Goal: Information Seeking & Learning: Learn about a topic

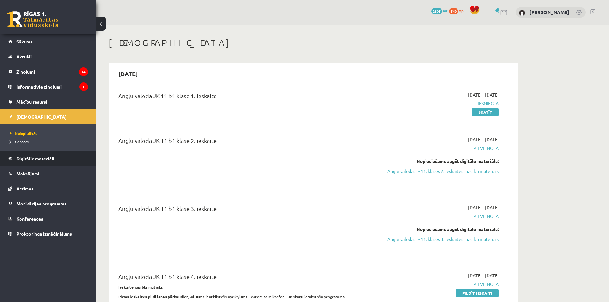
click at [54, 162] on link "Digitālie materiāli" at bounding box center [48, 158] width 80 height 15
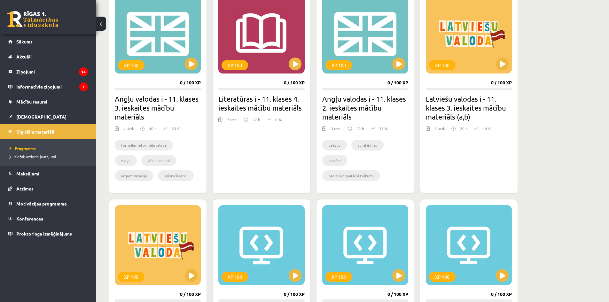
scroll to position [128, 0]
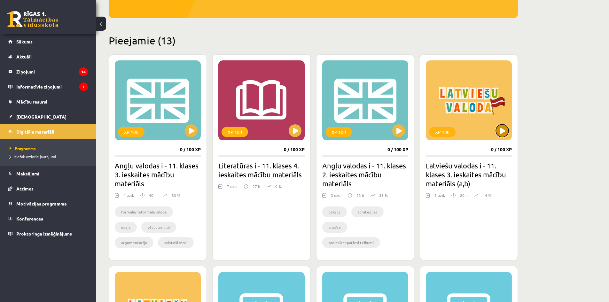
click at [504, 126] on button at bounding box center [501, 130] width 13 height 13
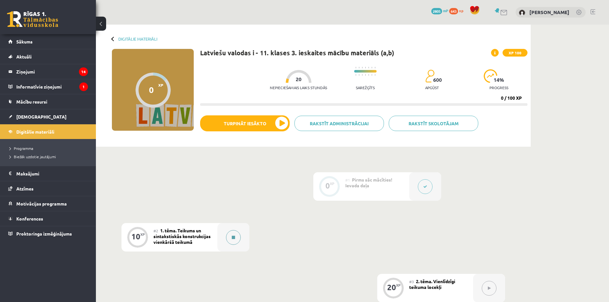
click at [237, 237] on button at bounding box center [233, 237] width 15 height 15
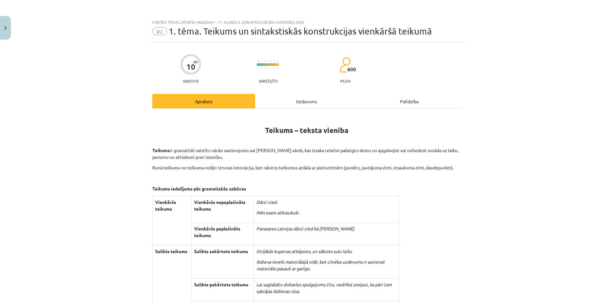
click at [308, 101] on div "Uzdevums" at bounding box center [306, 101] width 103 height 14
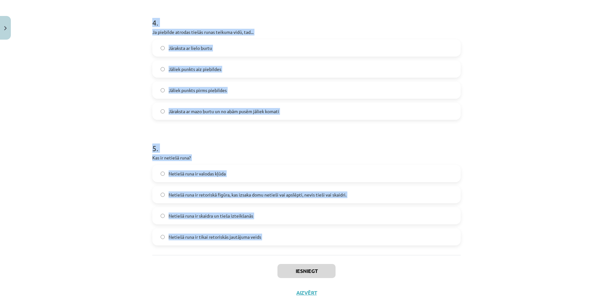
scroll to position [514, 0]
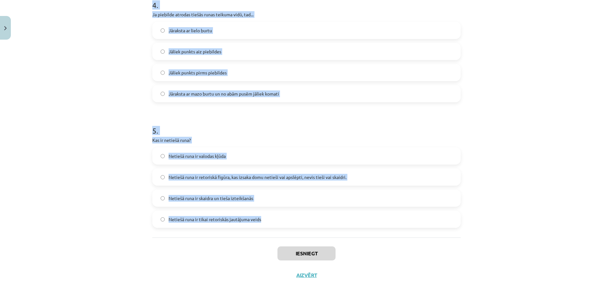
drag, startPoint x: 131, startPoint y: 146, endPoint x: 300, endPoint y: 220, distance: 185.1
click at [300, 220] on div "Mācību tēma: Latviešu valodas i - 11. klases 3. ieskaites mācību materiāls (a,b…" at bounding box center [306, 151] width 613 height 302
copy form "7 . Lore ip dolorsitametc adipisci elitsed doei? Tempor incid utlabore etdol ma…"
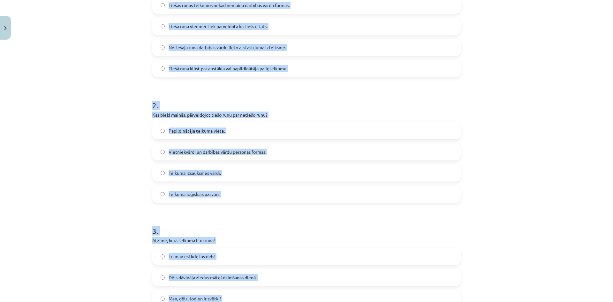
scroll to position [0, 0]
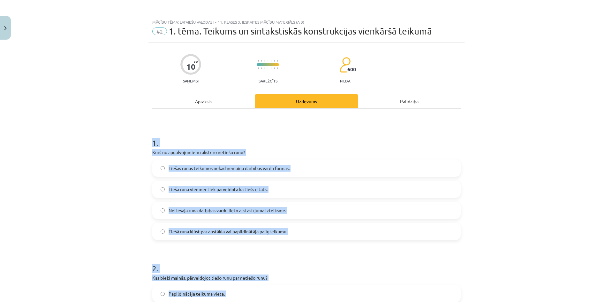
click at [132, 132] on div "Mācību tēma: Latviešu valodas i - 11. klases 3. ieskaites mācību materiāls (a,b…" at bounding box center [306, 151] width 613 height 302
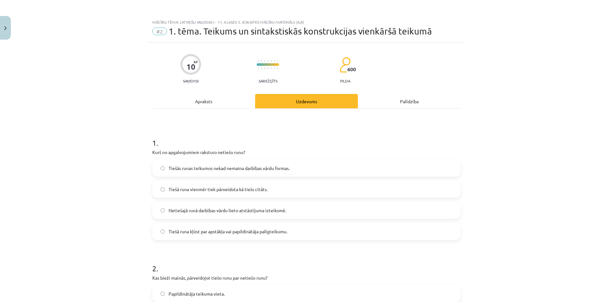
scroll to position [32, 0]
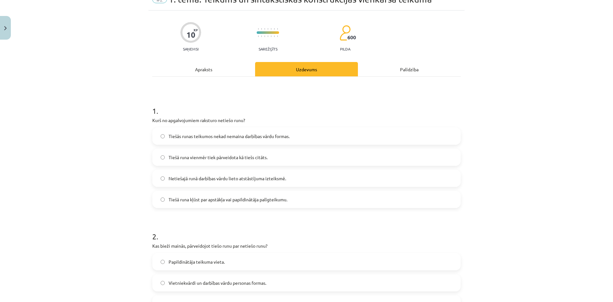
click at [295, 178] on label "Netiešajā runā darbības vārdu lieto atstāstījuma izteiksmē." at bounding box center [306, 178] width 307 height 16
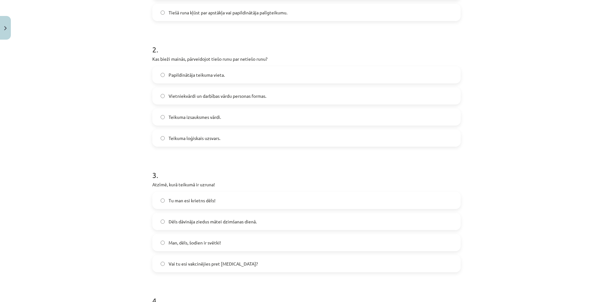
scroll to position [224, 0]
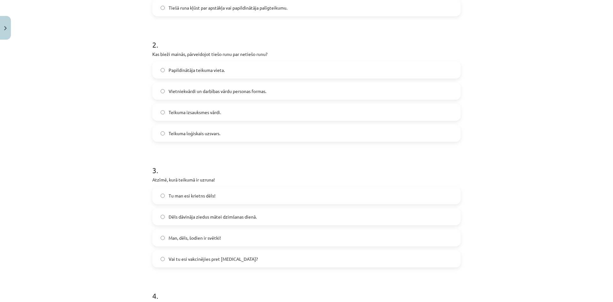
click at [207, 89] on span "Vietniekvārdi un darbības vārdu personas formas." at bounding box center [218, 91] width 98 height 7
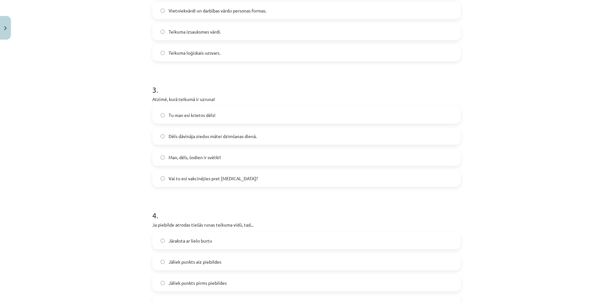
scroll to position [351, 0]
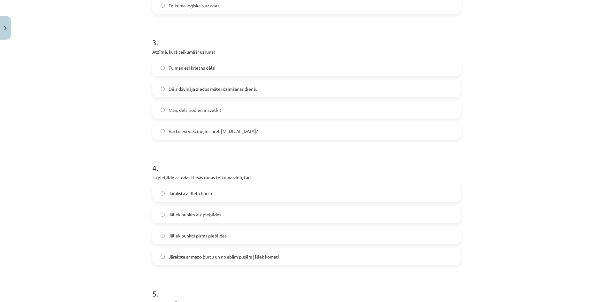
click at [211, 67] on span "Tu man esi krietns dēls!" at bounding box center [192, 68] width 47 height 7
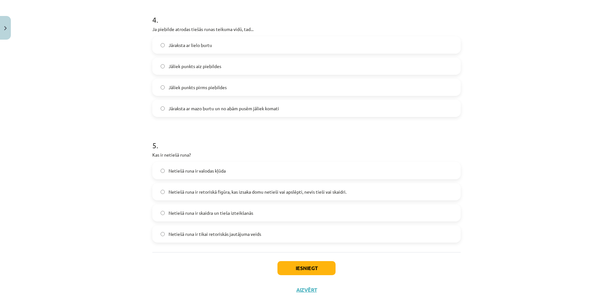
scroll to position [511, 0]
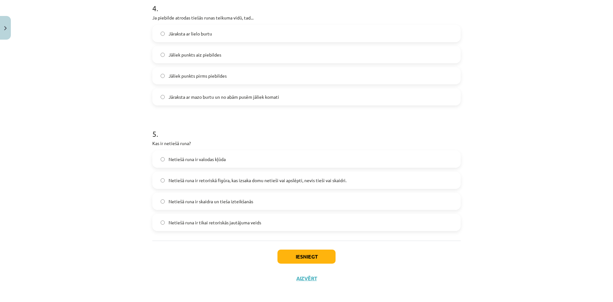
click at [230, 103] on label "Jāraksta ar mazo burtu un no abām pusēm jāliek komati" at bounding box center [306, 97] width 307 height 16
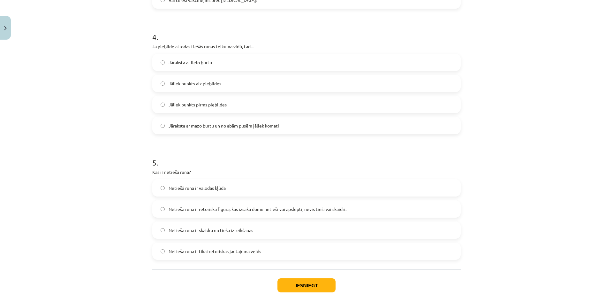
scroll to position [514, 0]
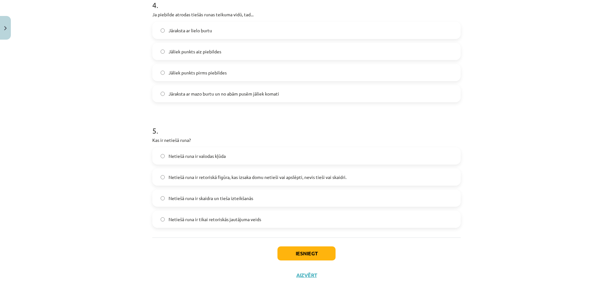
click at [184, 175] on span "Netiešā runa ir retoriskā figūra, kas izsaka domu netieši vai apslēpti, nevis t…" at bounding box center [258, 177] width 178 height 7
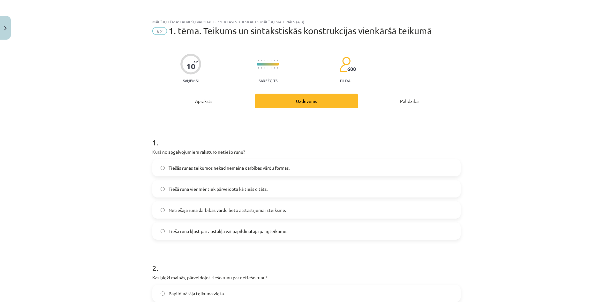
scroll to position [0, 0]
click at [192, 96] on div "Apraksts" at bounding box center [203, 101] width 103 height 14
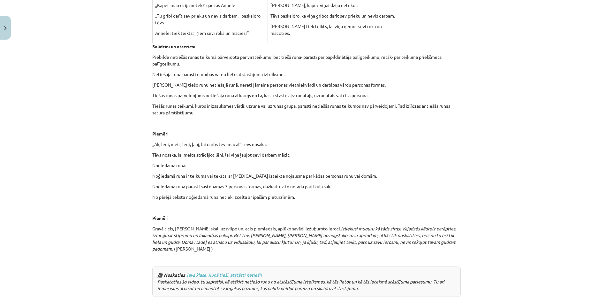
scroll to position [1492, 0]
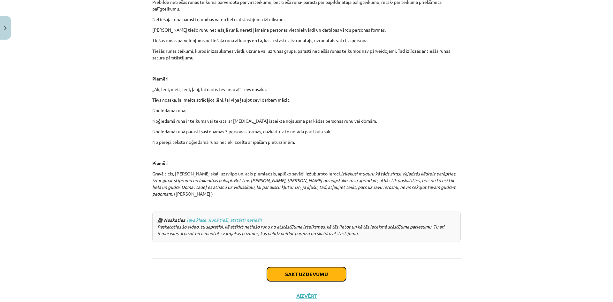
click at [321, 267] on button "Sākt uzdevumu" at bounding box center [306, 274] width 79 height 14
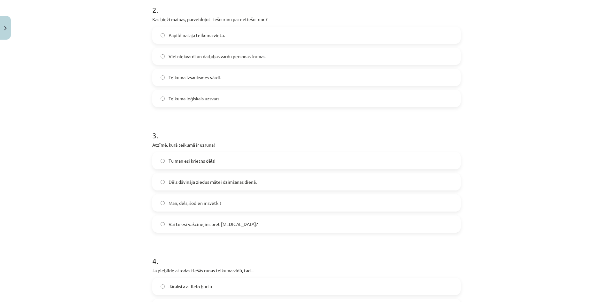
scroll to position [514, 0]
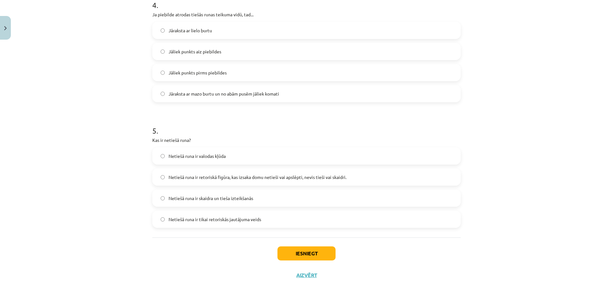
click at [293, 264] on div "Iesniegt Aizvērt" at bounding box center [306, 259] width 309 height 45
click at [296, 259] on button "Iesniegt" at bounding box center [307, 253] width 58 height 14
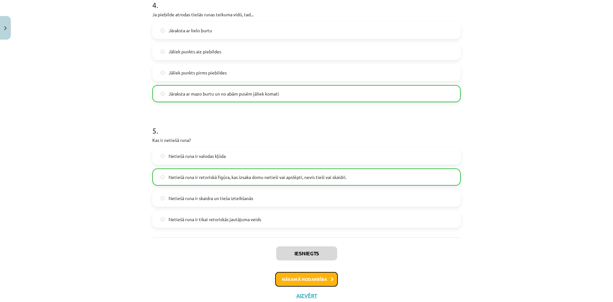
click at [288, 281] on button "Nākamā nodarbība" at bounding box center [306, 279] width 63 height 15
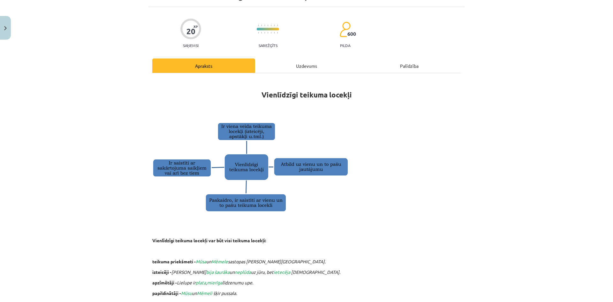
scroll to position [0, 0]
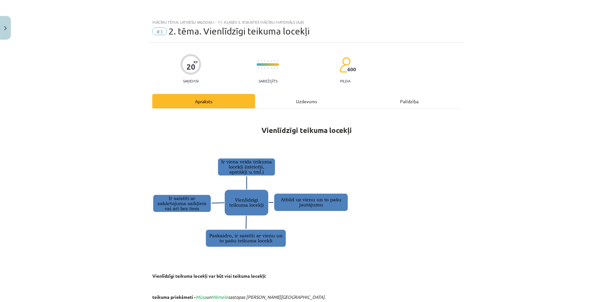
click at [305, 103] on div "Uzdevums" at bounding box center [306, 101] width 103 height 14
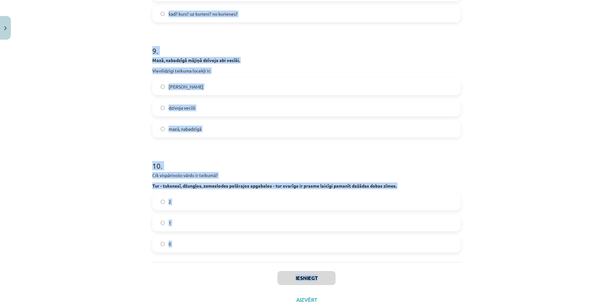
scroll to position [1079, 0]
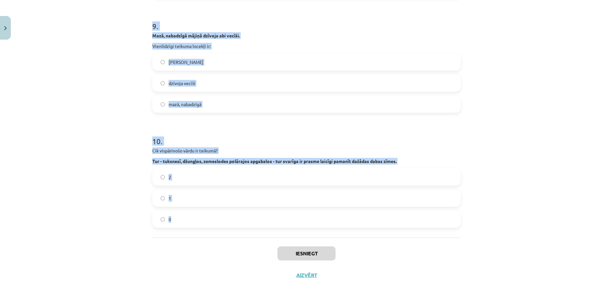
drag, startPoint x: 137, startPoint y: 138, endPoint x: 433, endPoint y: 226, distance: 308.4
click at [433, 226] on div "Mācību tēma: Latviešu valodas i - 11. klases 3. ieskaites mācību materiāls (a,b…" at bounding box center [306, 151] width 613 height 302
copy form "9 . Lorem ipsumdol sit am consect, adi elitsed. Doeiusmodte incidid utlabor et:…"
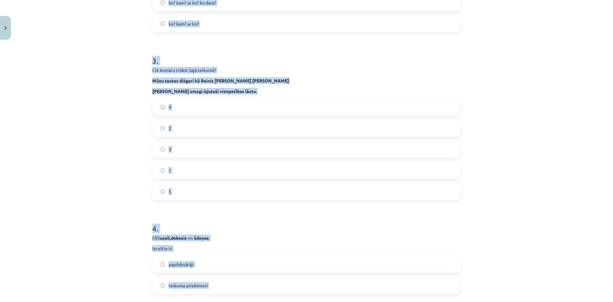
click at [143, 49] on div "Mācību tēma: Latviešu valodas i - 11. klases 3. ieskaites mācību materiāls (a,b…" at bounding box center [306, 151] width 613 height 302
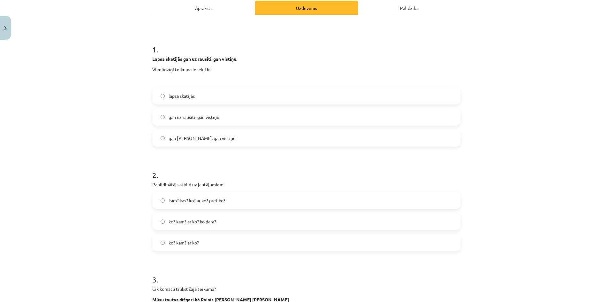
scroll to position [96, 0]
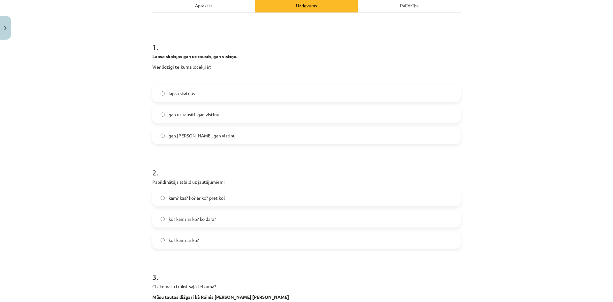
click at [231, 114] on label "gan uz rausīti, gan vistiņu" at bounding box center [306, 114] width 307 height 16
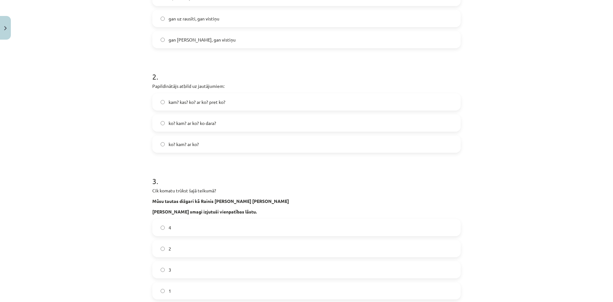
scroll to position [224, 0]
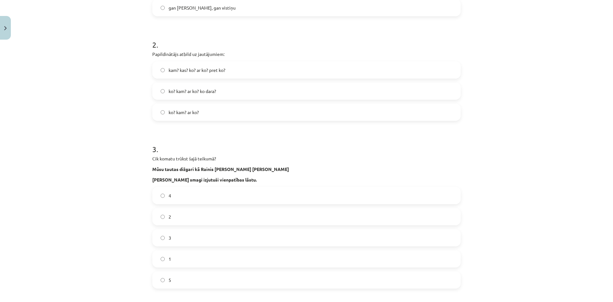
click at [191, 116] on label "ko? kam? ar ko?" at bounding box center [306, 112] width 307 height 16
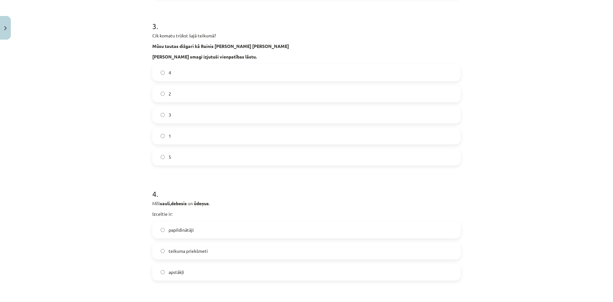
scroll to position [351, 0]
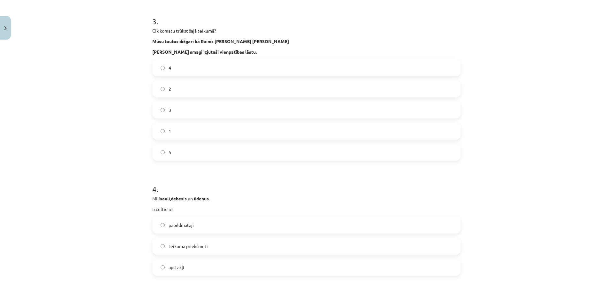
click at [191, 110] on label "3" at bounding box center [306, 110] width 307 height 16
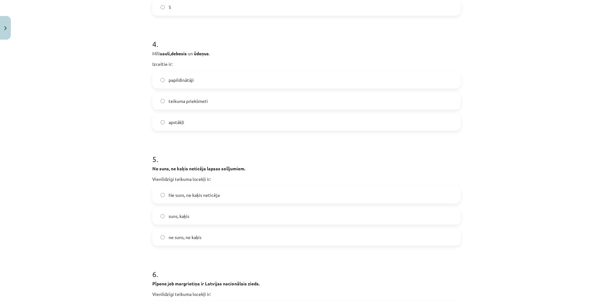
scroll to position [511, 0]
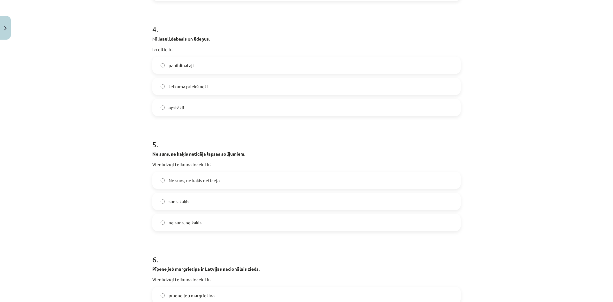
click at [193, 63] on label "papildinātāji" at bounding box center [306, 65] width 307 height 16
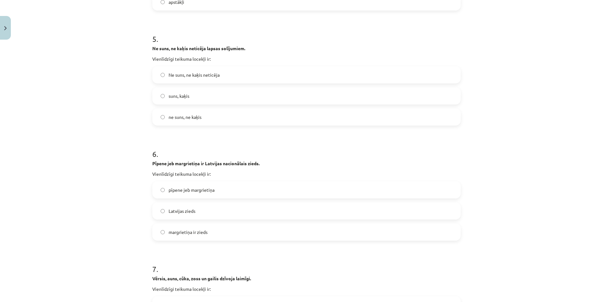
scroll to position [607, 0]
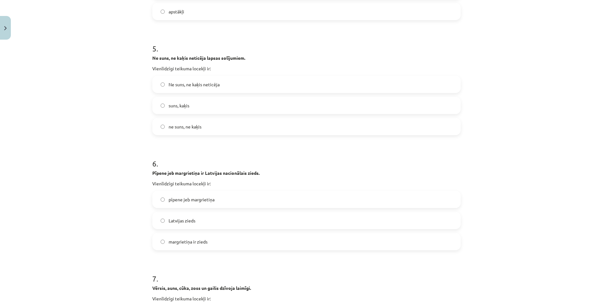
click at [193, 130] on label "ne suns, ne kaķis" at bounding box center [306, 127] width 307 height 16
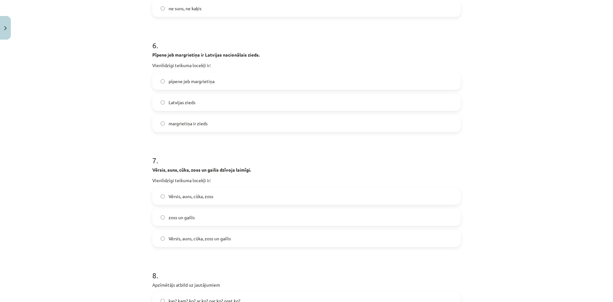
scroll to position [735, 0]
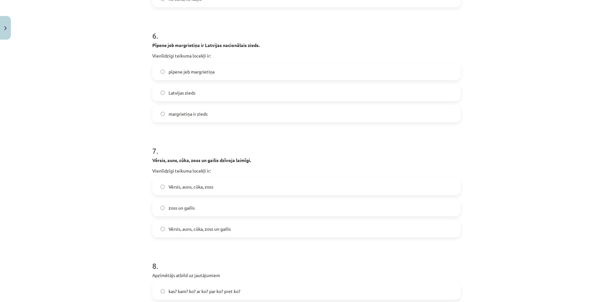
click at [178, 69] on span "pīpene jeb margrietiņa" at bounding box center [192, 71] width 46 height 7
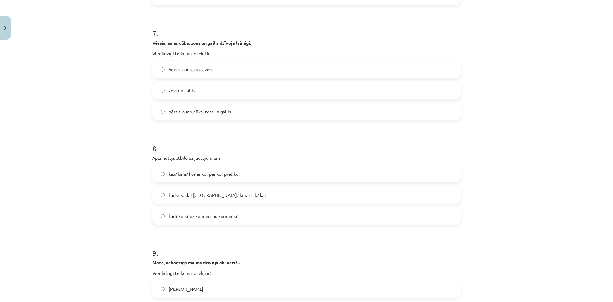
scroll to position [863, 0]
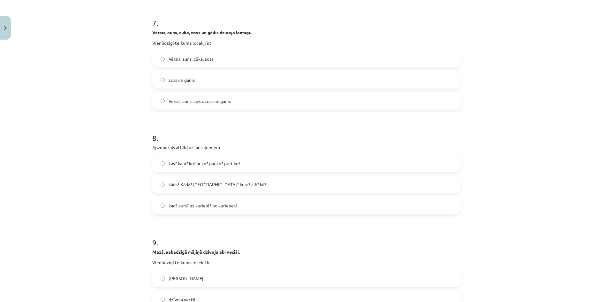
click at [199, 106] on label "Vērsis, auns, cūka, zoss un gailis" at bounding box center [306, 101] width 307 height 16
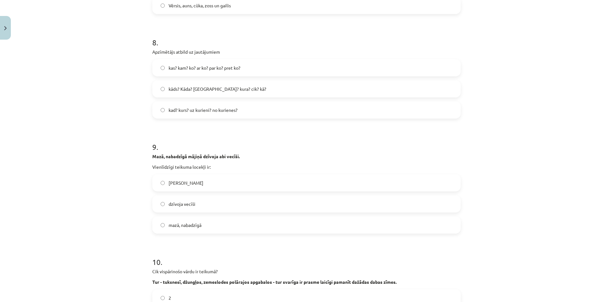
scroll to position [958, 0]
click at [193, 93] on label "kāds? Kāda? [GEOGRAPHIC_DATA]? kura? cik? kā?" at bounding box center [306, 89] width 307 height 16
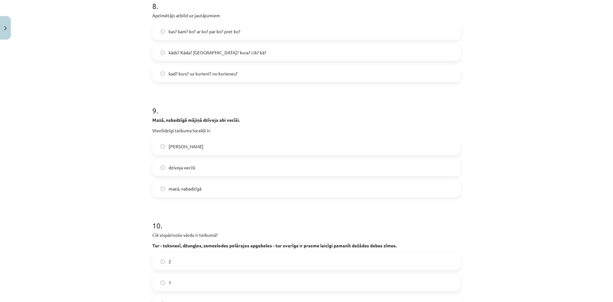
scroll to position [1022, 0]
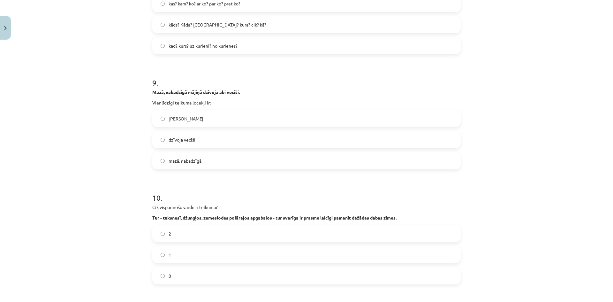
click at [198, 161] on span "mazā, nabadzīgā" at bounding box center [185, 160] width 33 height 7
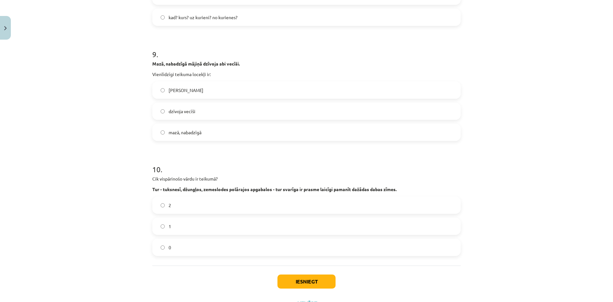
scroll to position [1079, 0]
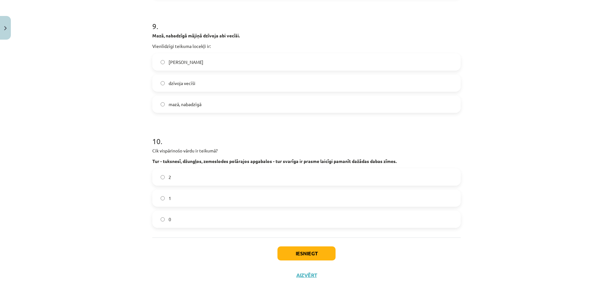
click at [211, 180] on label "2" at bounding box center [306, 177] width 307 height 16
click at [284, 248] on button "Iesniegt" at bounding box center [307, 253] width 58 height 14
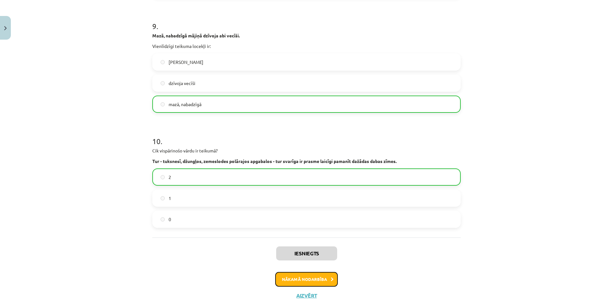
click at [308, 280] on button "Nākamā nodarbība" at bounding box center [306, 279] width 63 height 15
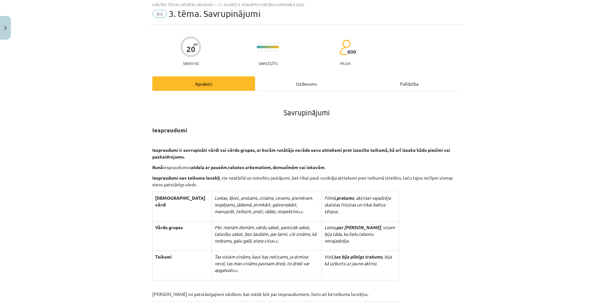
scroll to position [16, 0]
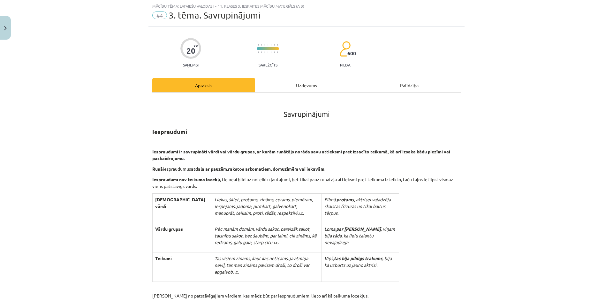
click at [301, 87] on div "Uzdevums" at bounding box center [306, 85] width 103 height 14
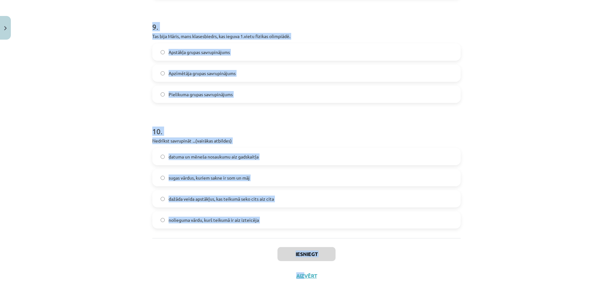
scroll to position [994, 0]
drag, startPoint x: 133, startPoint y: 42, endPoint x: 314, endPoint y: 223, distance: 256.4
click at [314, 223] on div "Mācību tēma: Latviešu valodas i - 11. klases 3. ieskaites mācību materiāls (a,b…" at bounding box center [306, 151] width 613 height 302
copy form "1 . Loremi dolorsi, amet co adipiscin elitse doeiusmodtemp. Incid, utlaboree, d…"
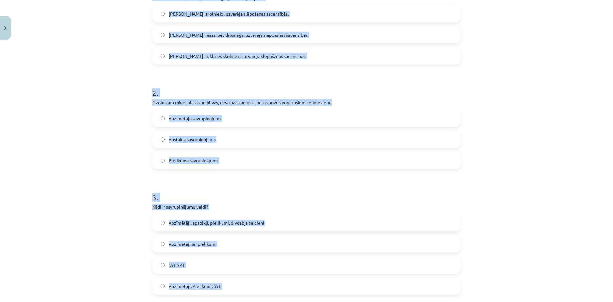
scroll to position [77, 0]
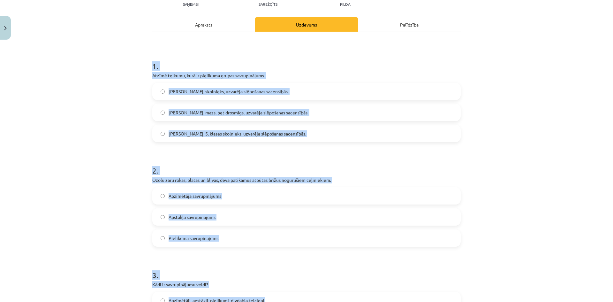
click at [520, 124] on div "Mācību tēma: Latviešu valodas i - 11. klases 3. ieskaites mācību materiāls (a,b…" at bounding box center [306, 151] width 613 height 302
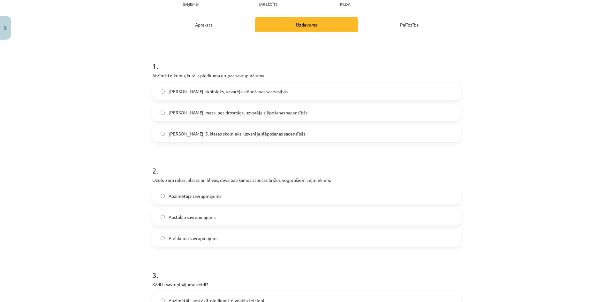
click at [170, 140] on label "[PERSON_NAME], 5. klases skolnieks, uzvarēja slēpošanas sacensībās." at bounding box center [306, 134] width 307 height 16
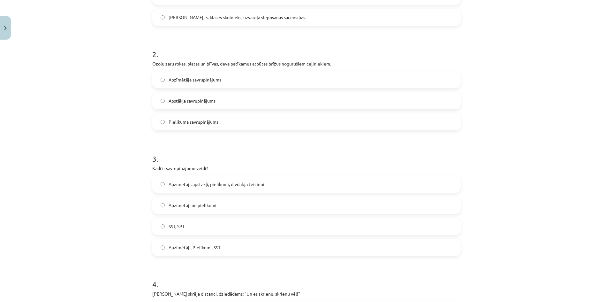
scroll to position [204, 0]
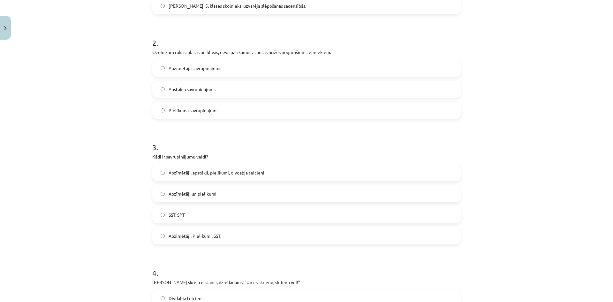
click at [209, 63] on label "Apzīmētāja savrupinājums" at bounding box center [306, 68] width 307 height 16
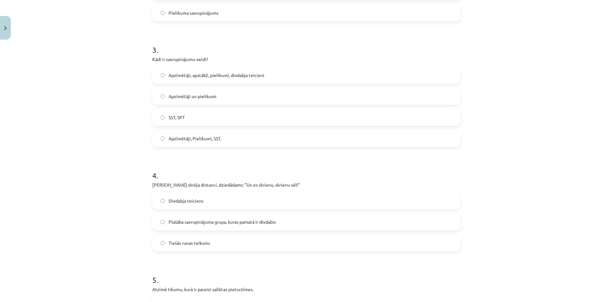
scroll to position [364, 0]
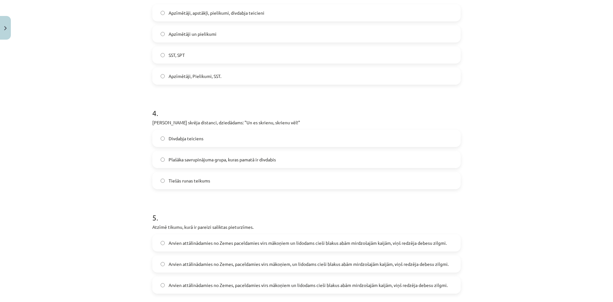
click at [210, 16] on span "Apzīmētāji, apstākļi, pielikumi, divdabja teicieni" at bounding box center [217, 13] width 96 height 7
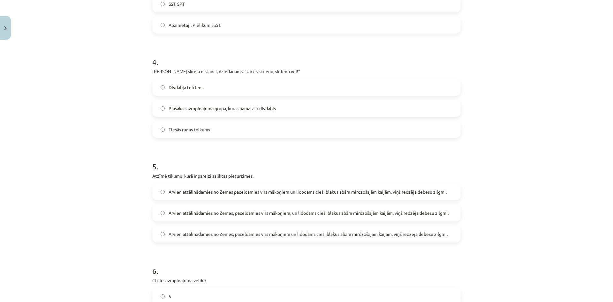
scroll to position [460, 0]
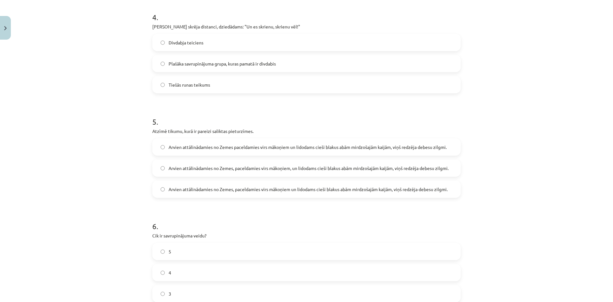
click at [175, 65] on span "Plašāka savrupinājuma grupa, kuras pamatā ir divdabis" at bounding box center [222, 63] width 107 height 7
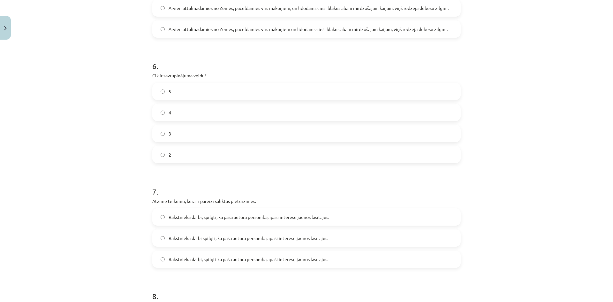
scroll to position [620, 0]
click at [197, 113] on label "4" at bounding box center [306, 113] width 307 height 16
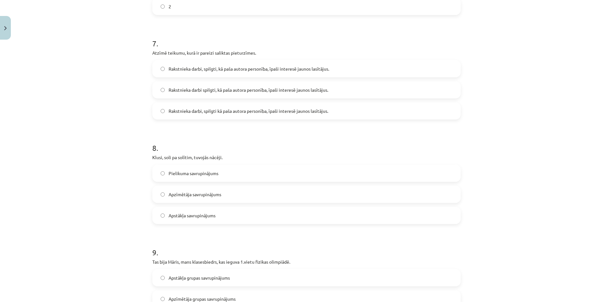
scroll to position [779, 0]
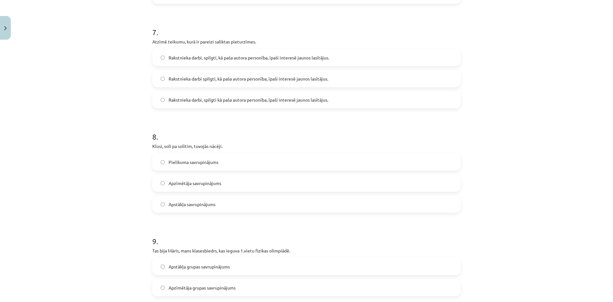
click at [226, 101] on span "Rakstnieka darbi, spilgti kā paša autora personība, īpaši interesē jaunos lasīt…" at bounding box center [249, 99] width 160 height 7
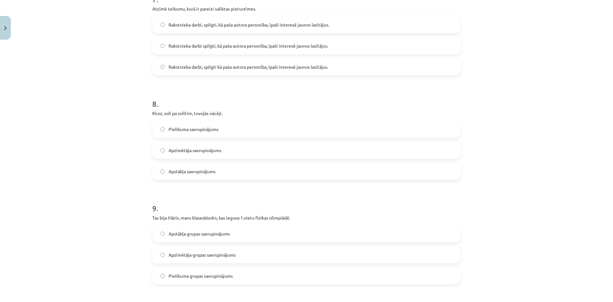
scroll to position [843, 0]
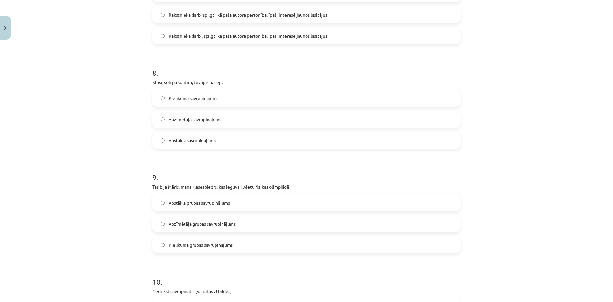
click at [194, 142] on span "Apstākļa savrupinājums" at bounding box center [192, 140] width 47 height 7
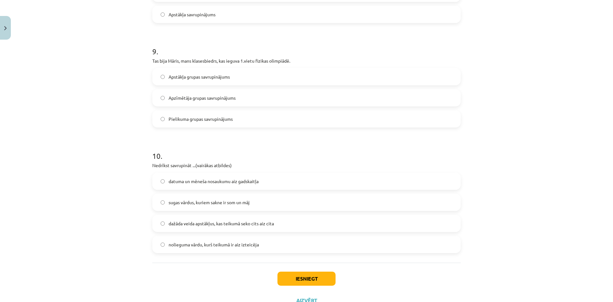
scroll to position [971, 0]
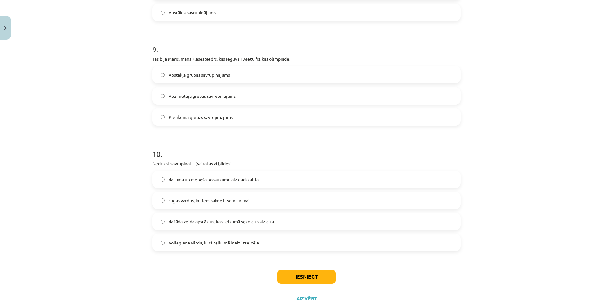
click at [238, 119] on label "Pielikuma grupas savrupinājums" at bounding box center [306, 117] width 307 height 16
click at [169, 180] on span "datuma un mēneša nosaukumu aiz gadskaitļa" at bounding box center [214, 179] width 90 height 7
click at [169, 219] on span "dažāda veida apstākļus, kas teikumā seko cits aiz cita" at bounding box center [221, 221] width 105 height 7
click at [157, 178] on label "datuma un mēneša nosaukumu aiz gadskaitļa" at bounding box center [306, 179] width 307 height 16
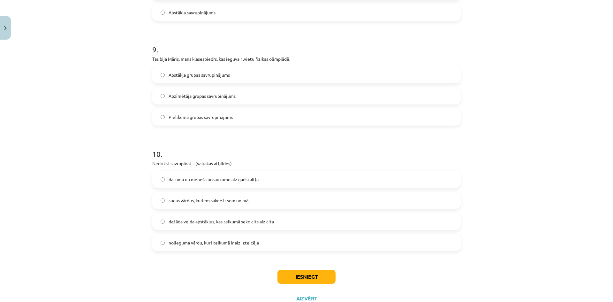
click at [166, 200] on label "sugas vārdus, kuriem sakne ir som un māj" at bounding box center [306, 200] width 307 height 16
click at [170, 218] on label "dažāda veida apstākļus, kas teikumā seko cits aiz cita" at bounding box center [306, 221] width 307 height 16
click at [172, 226] on label "dažāda veida apstākļus, kas teikumā seko cits aiz cita" at bounding box center [306, 221] width 307 height 16
click at [173, 227] on label "dažāda veida apstākļus, kas teikumā seko cits aiz cita" at bounding box center [306, 221] width 307 height 16
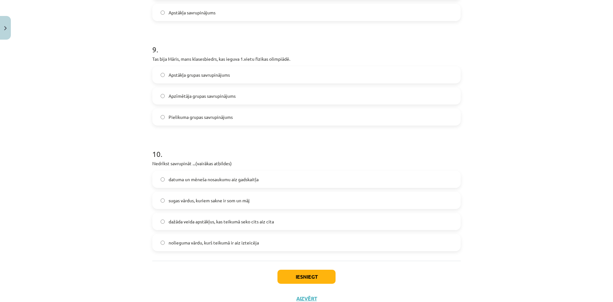
click at [207, 237] on label "nolieguma vārdu, kurš teikumā ir aiz izteicēja" at bounding box center [306, 242] width 307 height 16
click at [177, 225] on label "dažāda veida apstākļus, kas teikumā seko cits aiz cita" at bounding box center [306, 221] width 307 height 16
click at [176, 205] on label "sugas vārdus, kuriem sakne ir som un māj" at bounding box center [306, 200] width 307 height 16
click at [185, 177] on span "datuma un mēneša nosaukumu aiz gadskaitļa" at bounding box center [214, 179] width 90 height 7
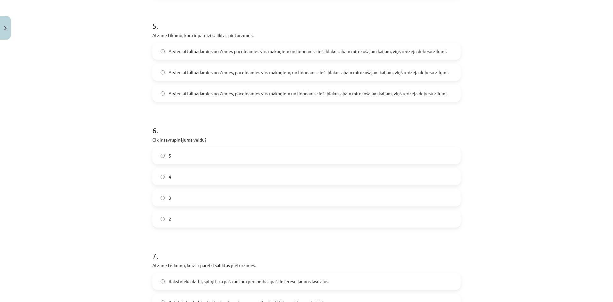
scroll to position [428, 0]
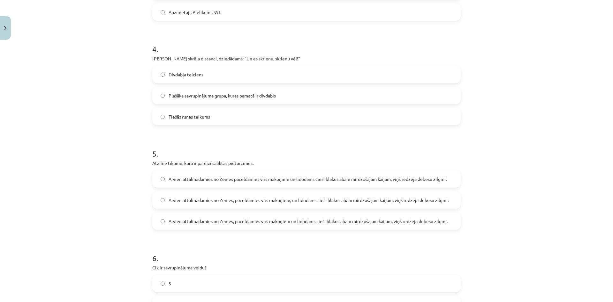
click at [261, 193] on label "Arvien attālinādamies no Zemes, paceldamies virs mākoņiem, un lidodams cieši bl…" at bounding box center [306, 200] width 307 height 16
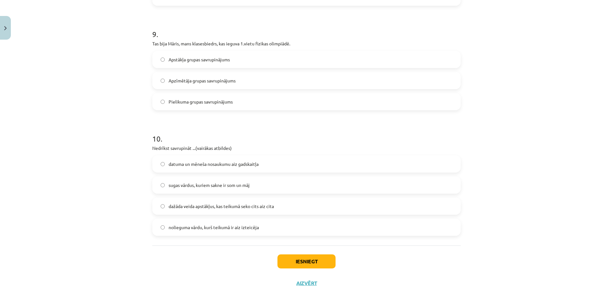
scroll to position [994, 0]
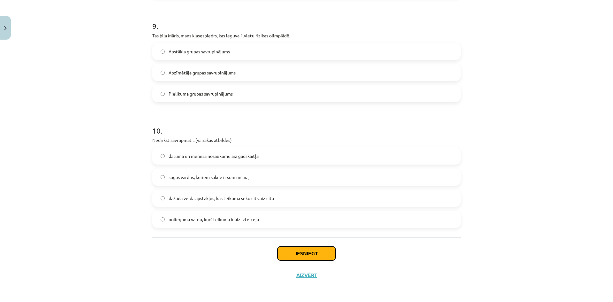
click at [308, 247] on button "Iesniegt" at bounding box center [307, 253] width 58 height 14
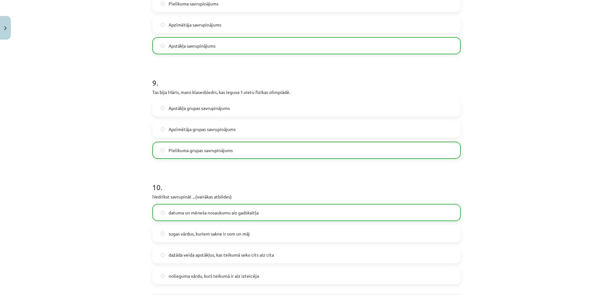
scroll to position [1015, 0]
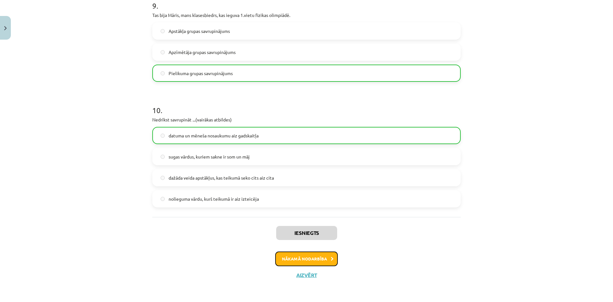
click at [315, 259] on button "Nākamā nodarbība" at bounding box center [306, 258] width 63 height 15
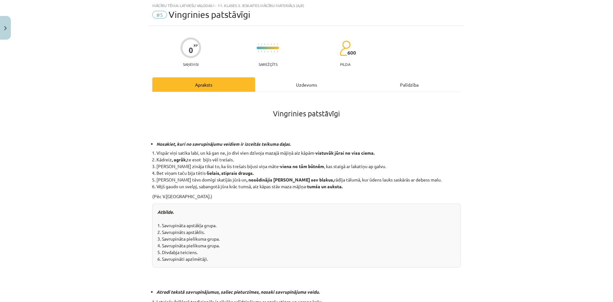
scroll to position [16, 0]
click at [316, 83] on div "Uzdevums" at bounding box center [306, 85] width 103 height 14
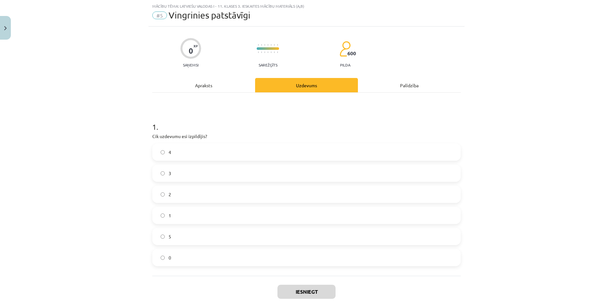
scroll to position [48, 0]
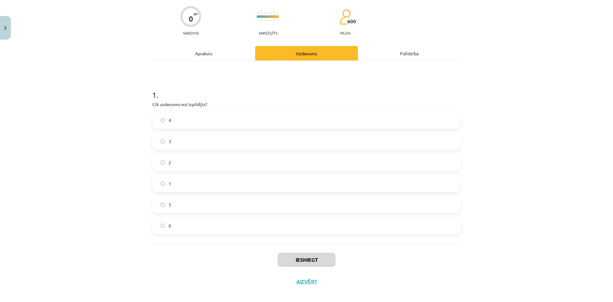
click at [171, 52] on div "Apraksts" at bounding box center [203, 53] width 103 height 14
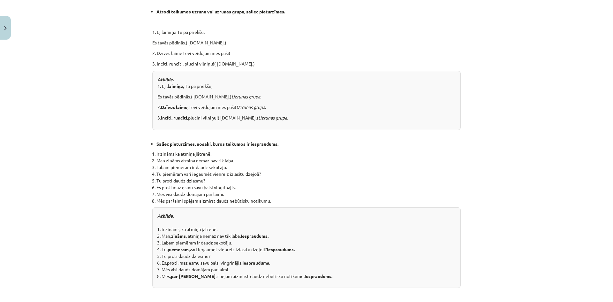
scroll to position [639, 0]
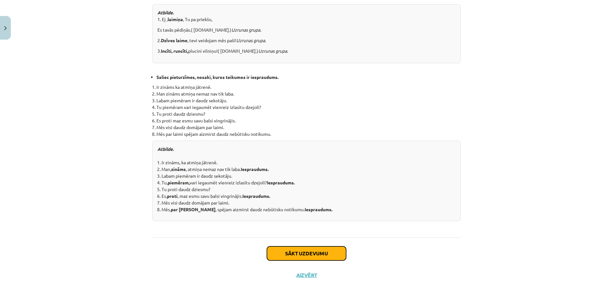
click at [323, 258] on button "Sākt uzdevumu" at bounding box center [306, 253] width 79 height 14
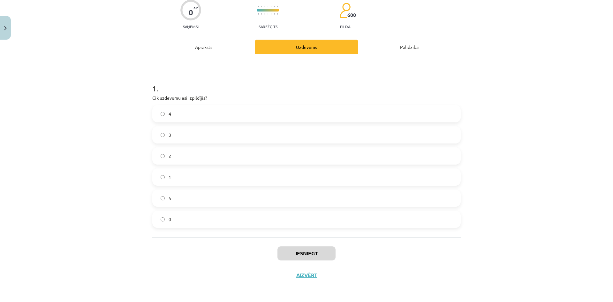
scroll to position [16, 0]
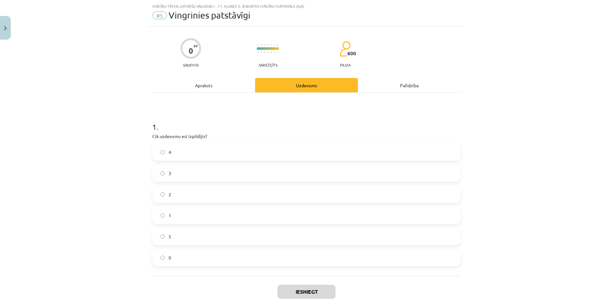
click at [207, 88] on div "Apraksts" at bounding box center [203, 85] width 103 height 14
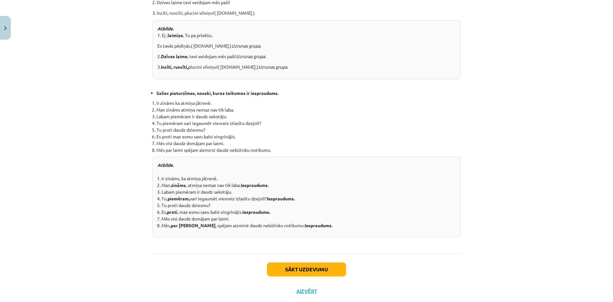
scroll to position [623, 0]
click at [318, 262] on button "Sākt uzdevumu" at bounding box center [306, 269] width 79 height 14
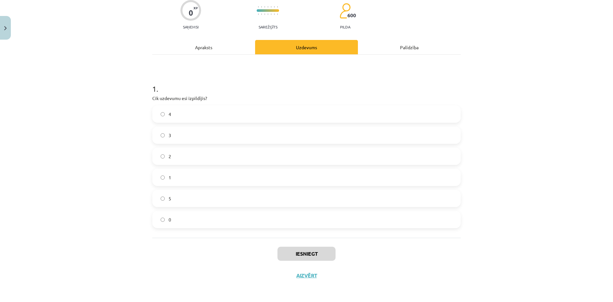
scroll to position [54, 0]
click at [186, 199] on label "5" at bounding box center [306, 198] width 307 height 16
click at [295, 248] on button "Iesniegt" at bounding box center [307, 253] width 58 height 14
click at [296, 280] on button "Nākamā nodarbība" at bounding box center [306, 279] width 63 height 15
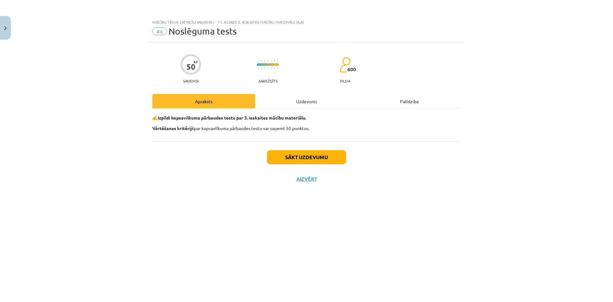
click at [312, 101] on div "Uzdevums" at bounding box center [306, 101] width 103 height 14
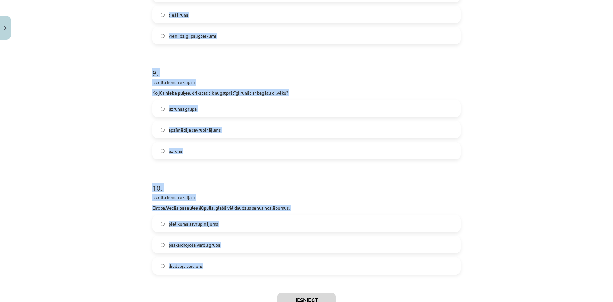
scroll to position [1005, 0]
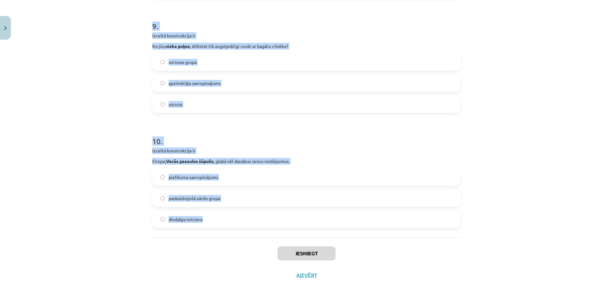
drag, startPoint x: 132, startPoint y: 142, endPoint x: 249, endPoint y: 231, distance: 146.1
click at [249, 231] on div "Mācību tēma: Latviešu valodas i - 11. klases 3. ieskaites mācību materiāls (a,b…" at bounding box center [306, 151] width 613 height 302
copy form "2 . Loremi dolors, amet co adipisc elitsedd eiusmodtemp. Incidi utlaboreetdolo …"
click at [13, 85] on div "Mācību tēma: Latviešu valodas i - 11. klases 3. ieskaites mācību materiāls (a,b…" at bounding box center [306, 151] width 613 height 302
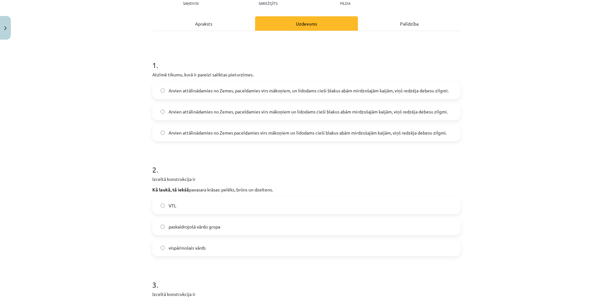
scroll to position [0, 0]
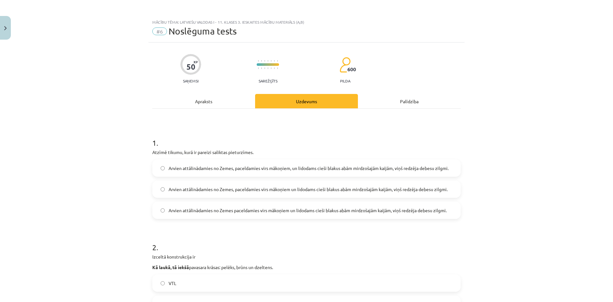
click at [314, 194] on label "Arvien attālinādamies no Zemes, paceldamies virs mākoņiem un lidodams cieši bla…" at bounding box center [306, 189] width 307 height 16
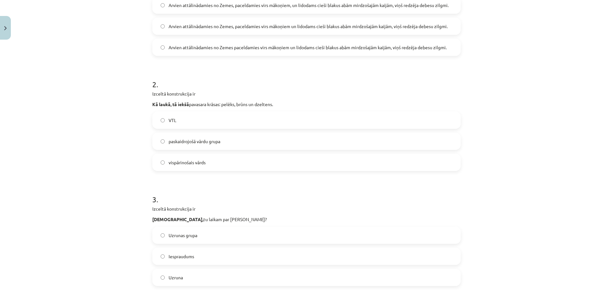
scroll to position [192, 0]
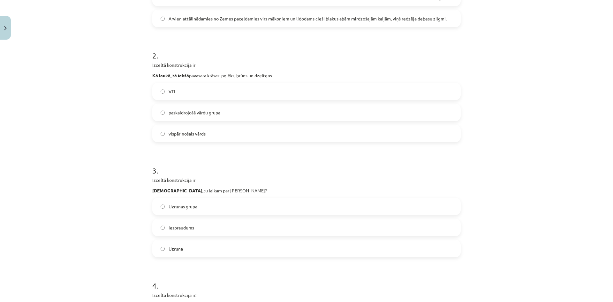
click at [185, 134] on span "vispārinošais vārds" at bounding box center [187, 133] width 37 height 7
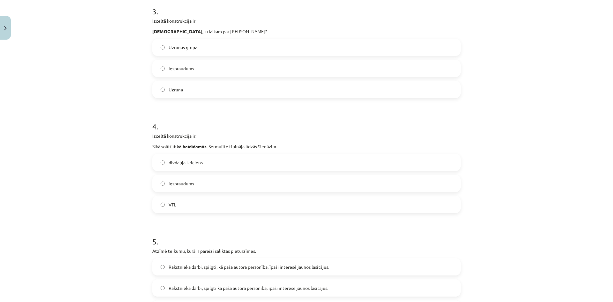
scroll to position [351, 0]
click at [203, 96] on label "Uzruna" at bounding box center [306, 89] width 307 height 16
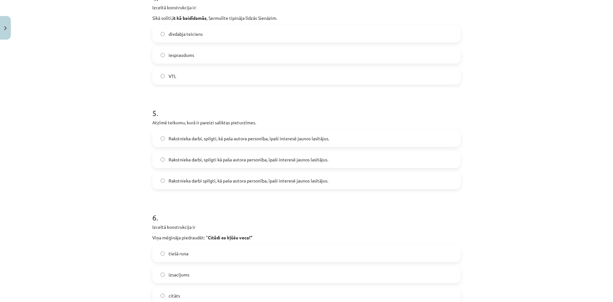
scroll to position [447, 0]
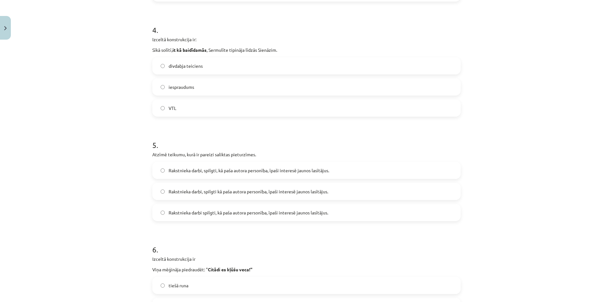
click at [250, 66] on label "divdabja teiciens" at bounding box center [306, 66] width 307 height 16
click at [229, 170] on span "Rakstnieka darbi, spilgti, kā paša autora personība, īpaši interesē jaunos lasī…" at bounding box center [249, 170] width 161 height 7
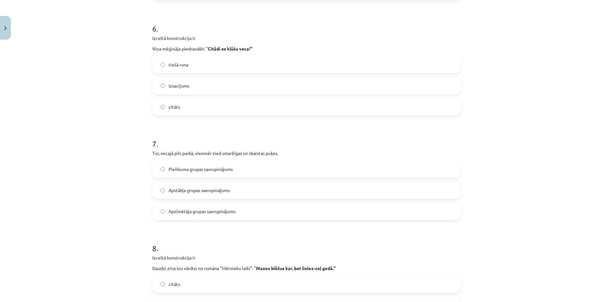
scroll to position [671, 0]
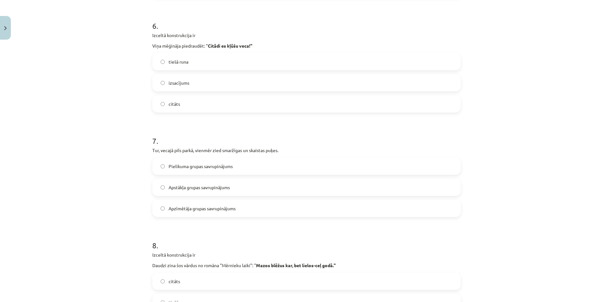
click at [199, 66] on label "tiešā runa" at bounding box center [306, 62] width 307 height 16
click at [192, 193] on label "Apstākļa grupas savrupinājums" at bounding box center [306, 187] width 307 height 16
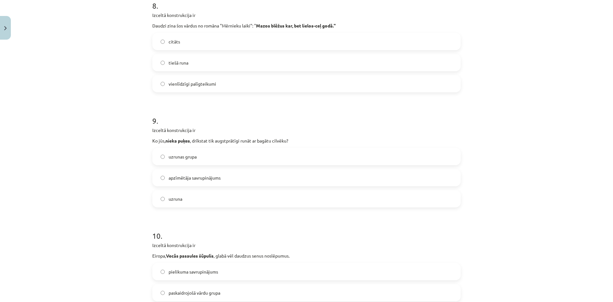
scroll to position [926, 0]
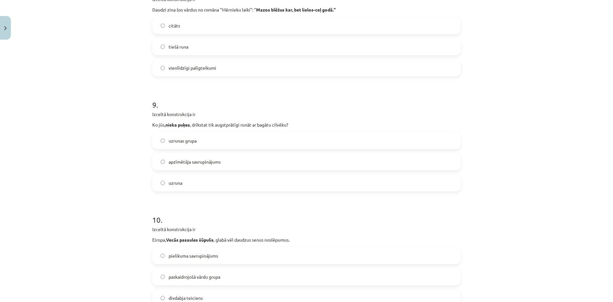
click at [219, 30] on label "citāts" at bounding box center [306, 26] width 307 height 16
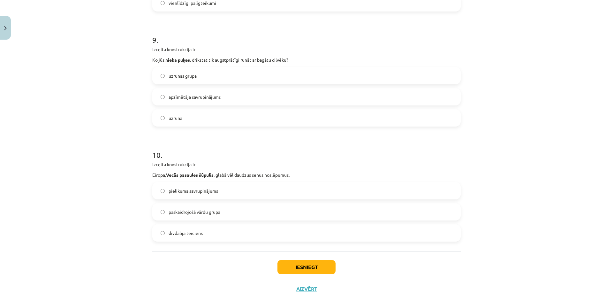
scroll to position [1005, 0]
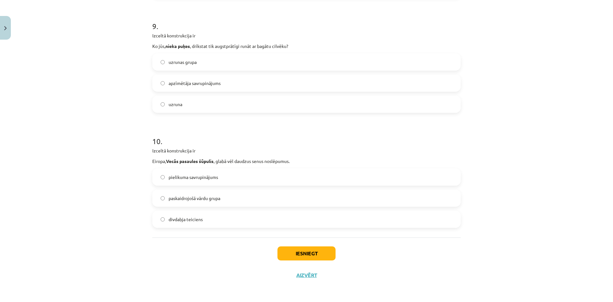
click at [259, 83] on label "apzīmētāja savrupinājums" at bounding box center [306, 83] width 307 height 16
click at [224, 170] on label "pielikuma savrupinājums" at bounding box center [306, 177] width 307 height 16
click at [257, 195] on label "paskaidrojošā vārdu grupa" at bounding box center [306, 198] width 307 height 16
click at [294, 249] on button "Iesniegt" at bounding box center [307, 253] width 58 height 14
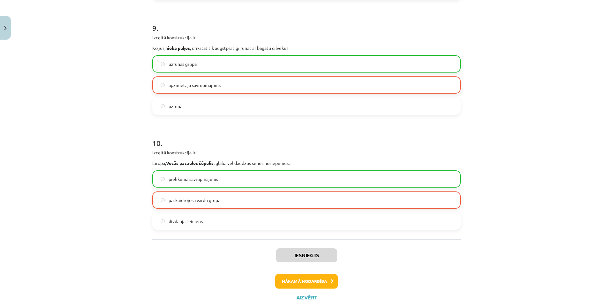
scroll to position [1025, 0]
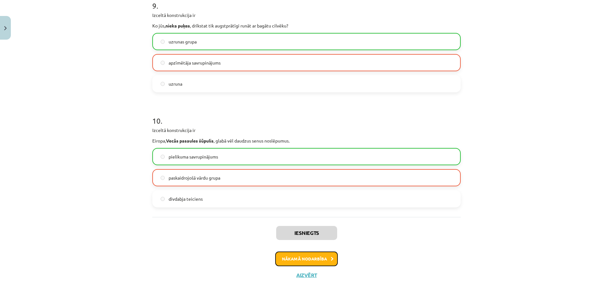
click at [316, 257] on button "Nākamā nodarbība" at bounding box center [306, 258] width 63 height 15
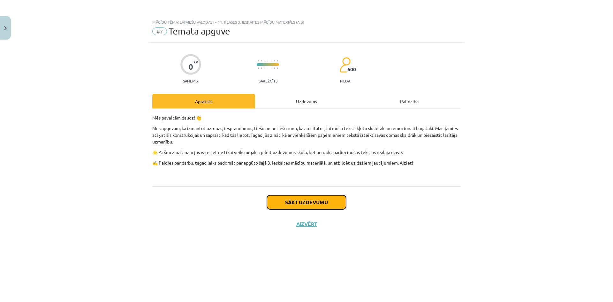
click at [301, 204] on button "Sākt uzdevumu" at bounding box center [306, 202] width 79 height 14
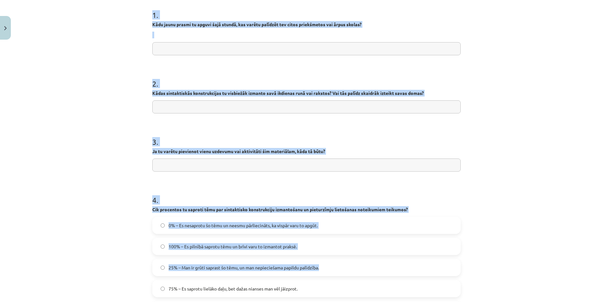
scroll to position [218, 0]
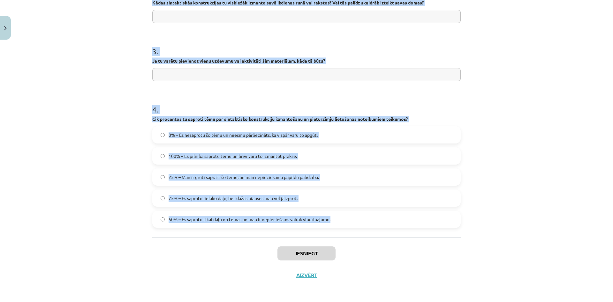
drag, startPoint x: 97, startPoint y: 138, endPoint x: 442, endPoint y: 219, distance: 354.5
click at [442, 219] on div "Mācību tēma: Latviešu valodas i - 11. klases 3. ieskaites mācību materiāls (a,b…" at bounding box center [306, 151] width 613 height 302
copy form "1 . Kādu jaunu prasmi tu apguvi šajā stundā, kas varētu palīdzēt tev citos prie…"
click at [542, 108] on div "Mācību tēma: Latviešu valodas i - 11. klases 3. ieskaites mācību materiāls (a,b…" at bounding box center [306, 151] width 613 height 302
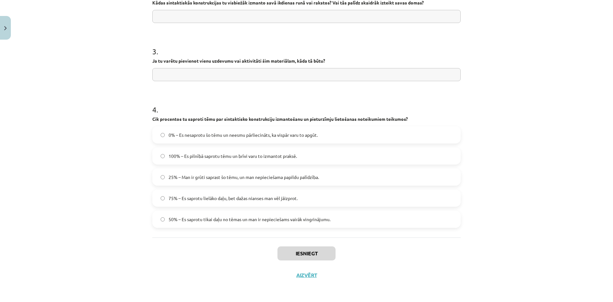
click at [194, 201] on span "75% – Es saprotu lielāko daļu, bet dažas nianses man vēl jāizprot." at bounding box center [233, 198] width 129 height 7
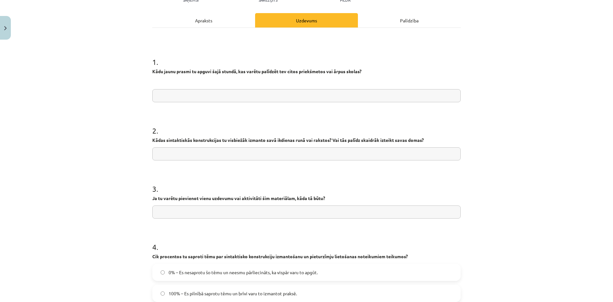
scroll to position [90, 0]
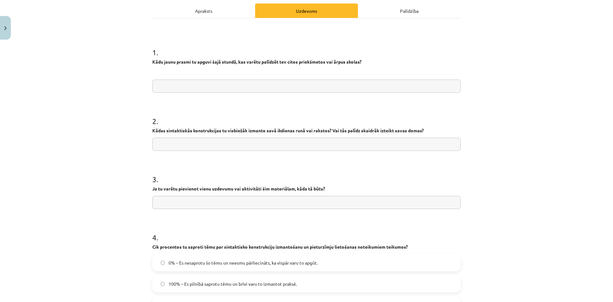
click at [191, 197] on input "text" at bounding box center [306, 202] width 309 height 13
click at [207, 142] on input "text" at bounding box center [306, 144] width 309 height 13
paste input "**********"
type input "**********"
click at [211, 81] on input "text" at bounding box center [306, 86] width 309 height 13
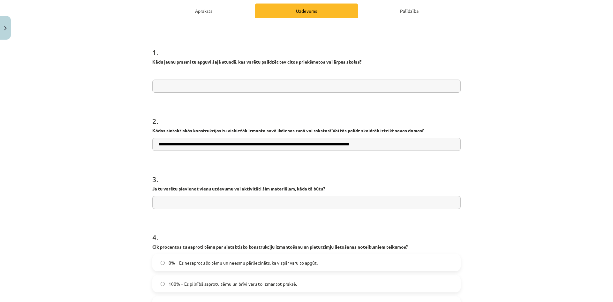
click at [288, 86] on input "text" at bounding box center [306, 86] width 309 height 13
paste input "**********"
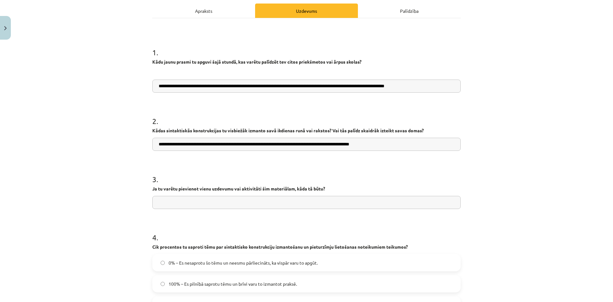
type input "**********"
click at [221, 202] on input "text" at bounding box center [306, 202] width 309 height 13
click at [178, 196] on input "text" at bounding box center [306, 202] width 309 height 13
paste input "**********"
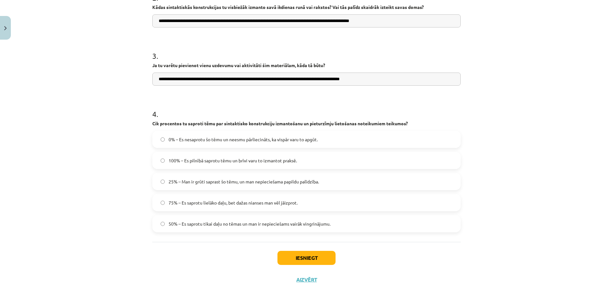
scroll to position [218, 0]
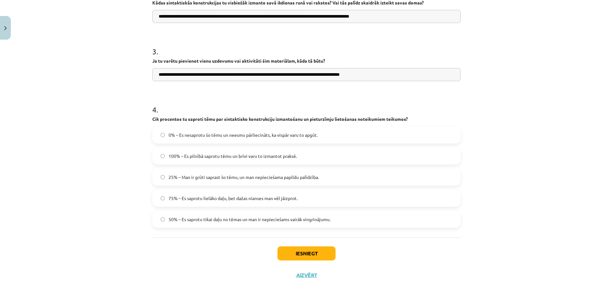
type input "**********"
click at [303, 258] on button "Iesniegt" at bounding box center [307, 253] width 58 height 14
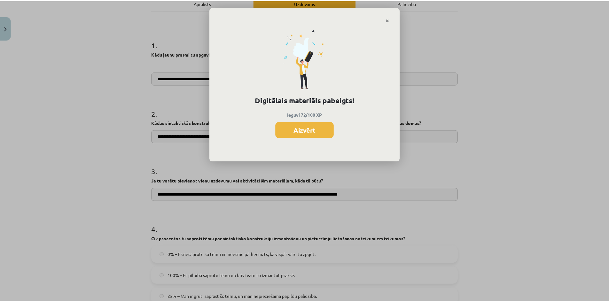
scroll to position [90, 0]
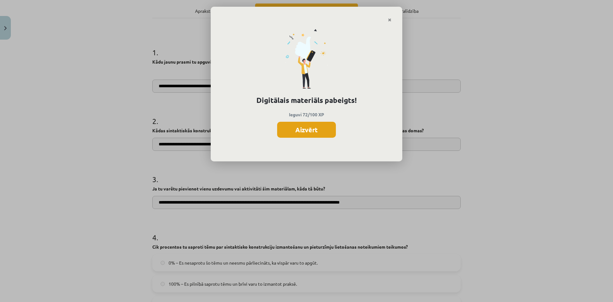
click at [308, 135] on button "Aizvērt" at bounding box center [306, 130] width 59 height 16
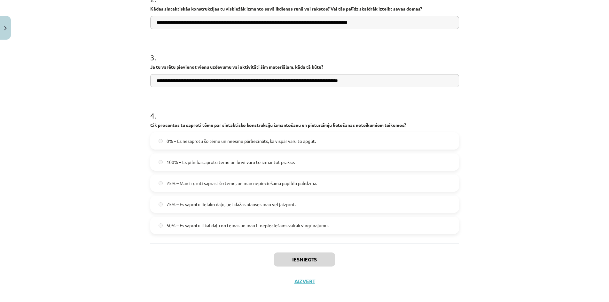
scroll to position [218, 0]
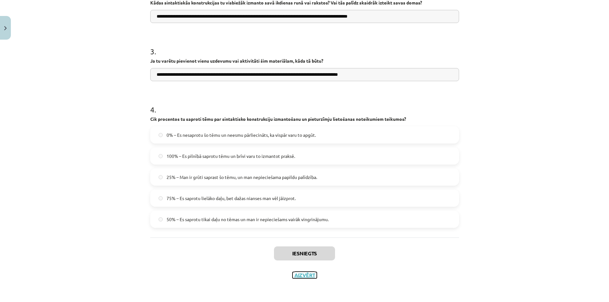
click at [302, 277] on button "Aizvērt" at bounding box center [304, 275] width 24 height 6
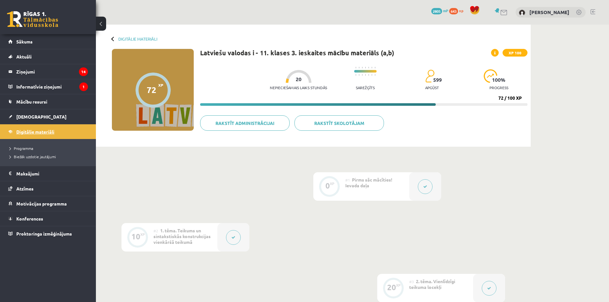
click at [29, 133] on span "Digitālie materiāli" at bounding box center [35, 132] width 38 height 6
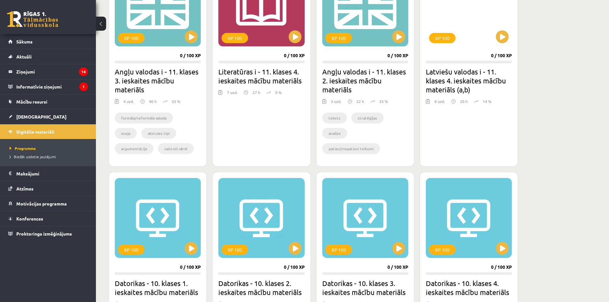
scroll to position [128, 0]
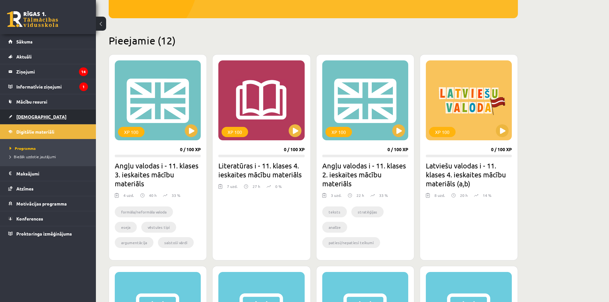
click at [29, 114] on link "[DEMOGRAPHIC_DATA]" at bounding box center [48, 116] width 80 height 15
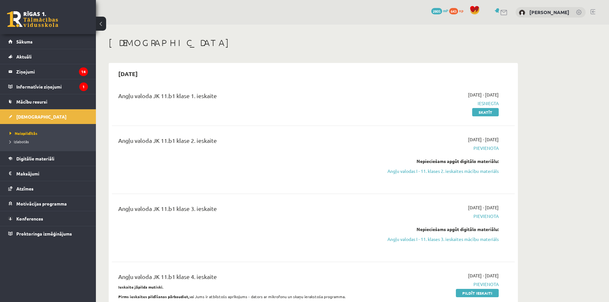
click at [576, 13] on link at bounding box center [579, 13] width 6 height 6
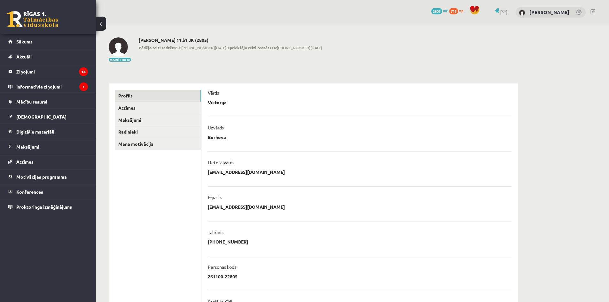
click at [592, 11] on link at bounding box center [592, 11] width 5 height 5
